Goal: Find specific page/section: Find specific page/section

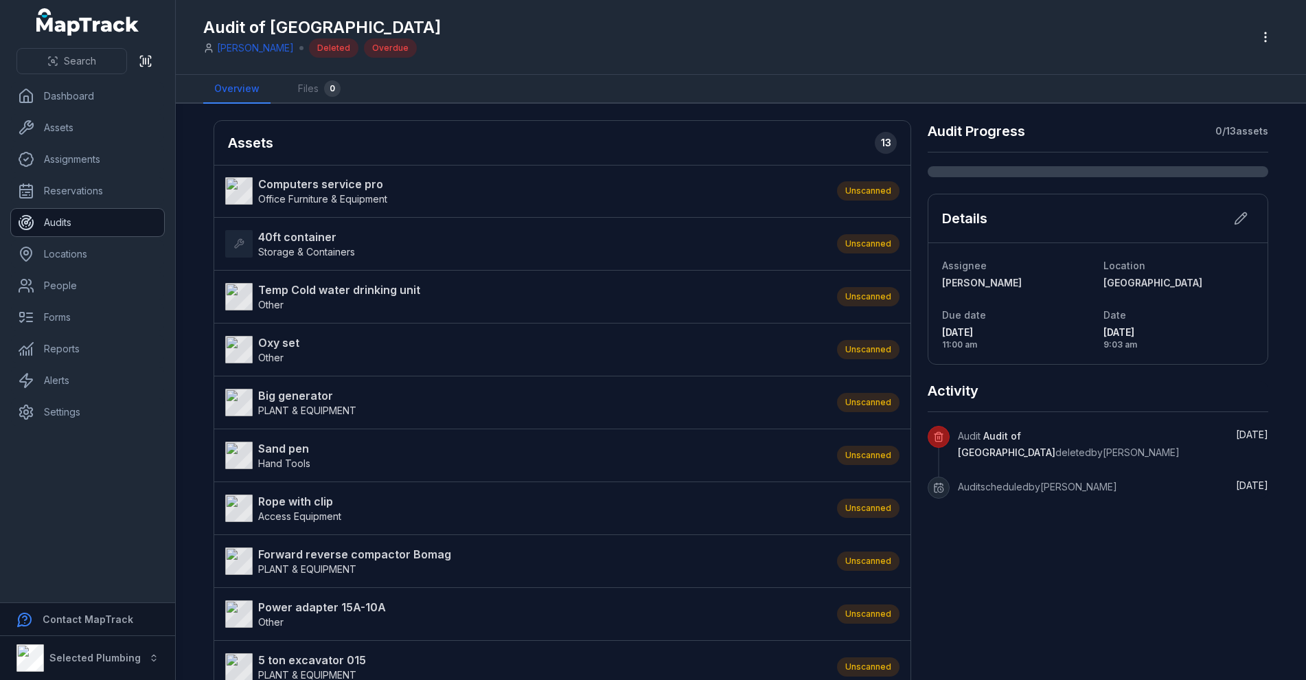
click at [69, 220] on link "Audits" at bounding box center [87, 222] width 153 height 27
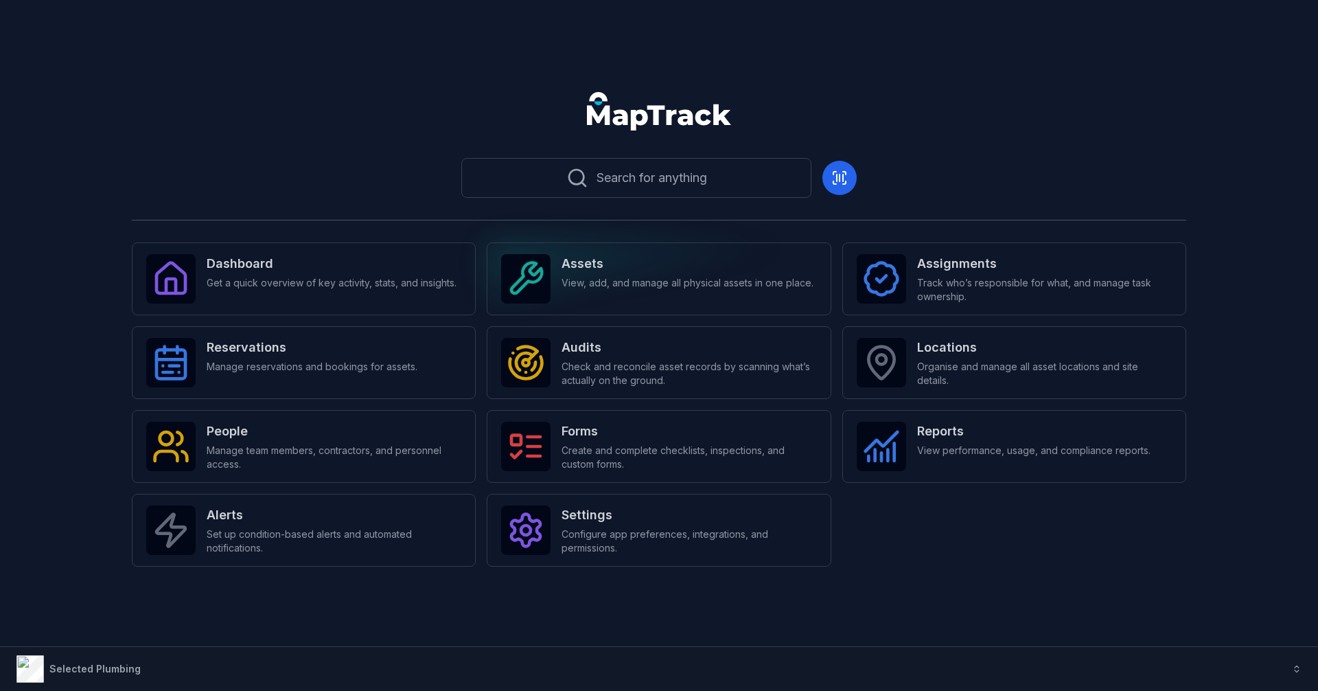
click at [660, 269] on strong "Assets" at bounding box center [688, 263] width 252 height 19
